Goal: Information Seeking & Learning: Learn about a topic

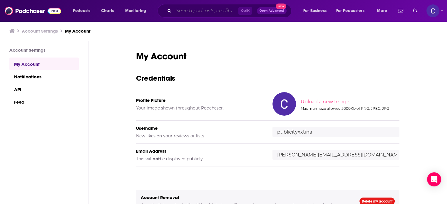
click at [210, 12] on input "Search podcasts, credits, & more..." at bounding box center [206, 10] width 65 height 9
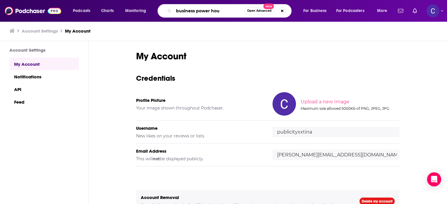
type input "business power hour"
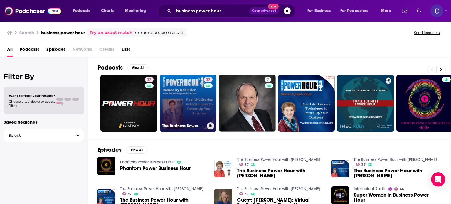
click at [201, 106] on link "37 The Business Power Hour with Deb Krier" at bounding box center [188, 103] width 57 height 57
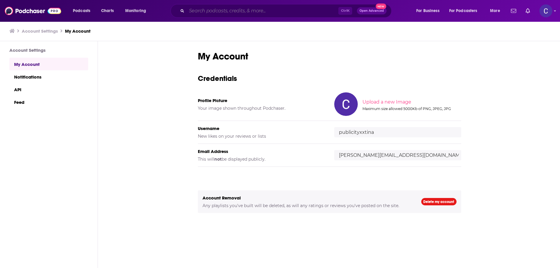
click at [249, 12] on input "Search podcasts, credits, & more..." at bounding box center [263, 10] width 152 height 9
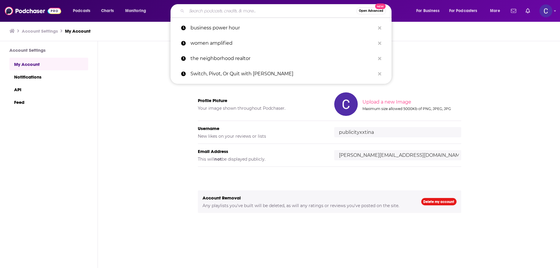
paste input "Resilient Entrepreneurs"
type input "Resilient Entrepreneurs"
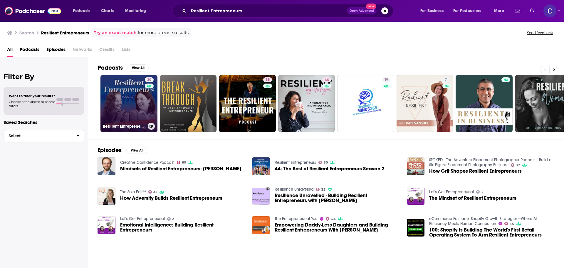
click at [120, 96] on link "30 Resilient Entrepreneurs" at bounding box center [129, 103] width 57 height 57
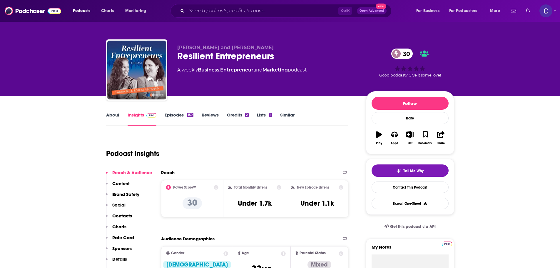
click at [168, 117] on link "Episodes 159" at bounding box center [179, 119] width 29 height 14
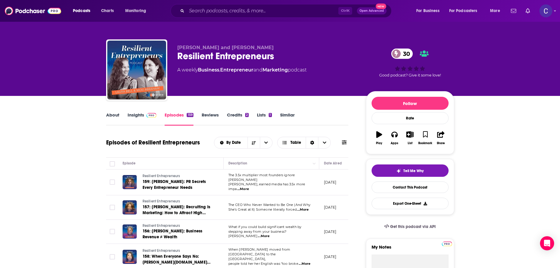
click at [114, 118] on link "About" at bounding box center [112, 119] width 13 height 14
